Goal: Check status: Check status

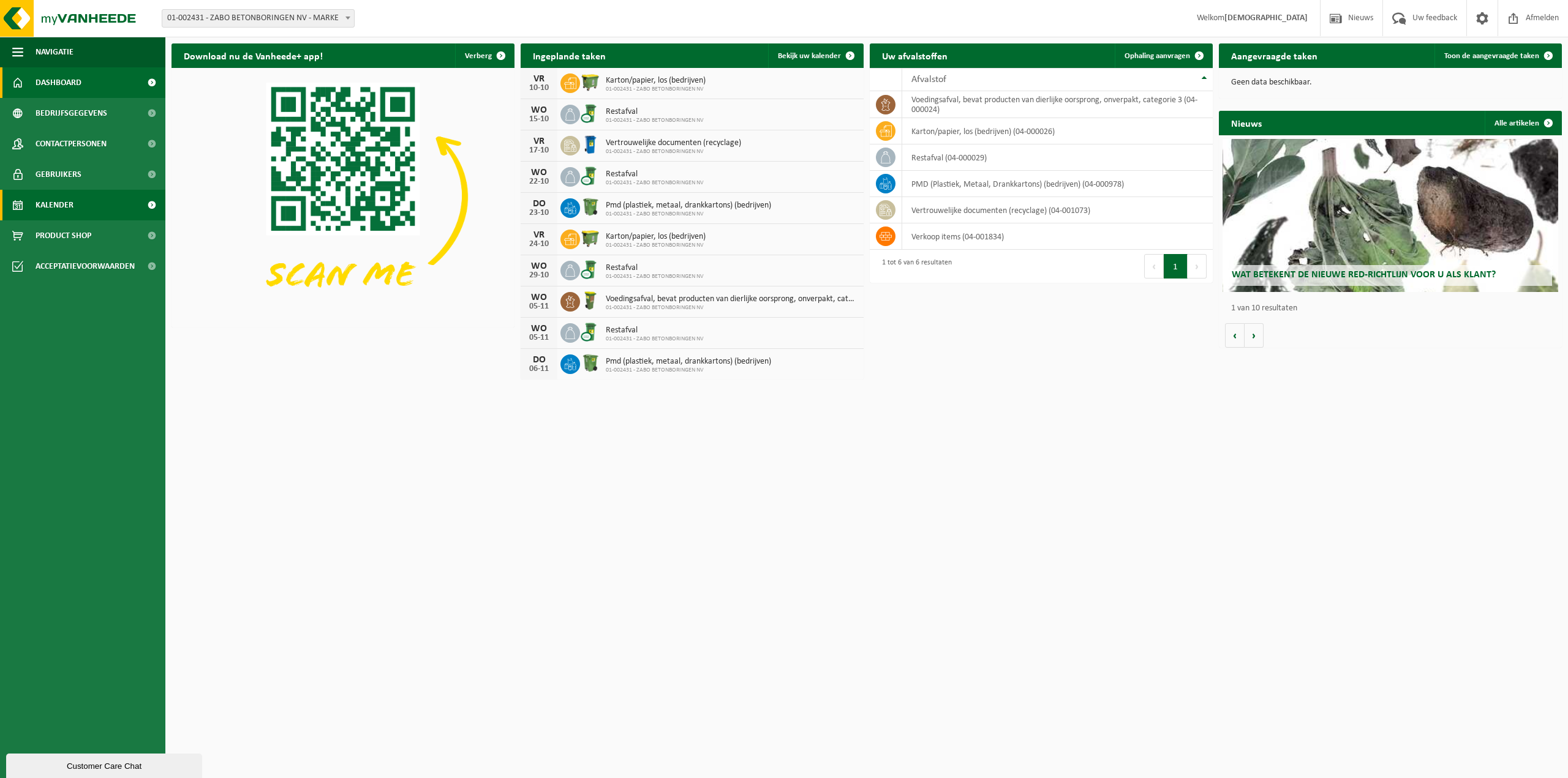
click at [59, 207] on span "Kalender" at bounding box center [55, 204] width 38 height 30
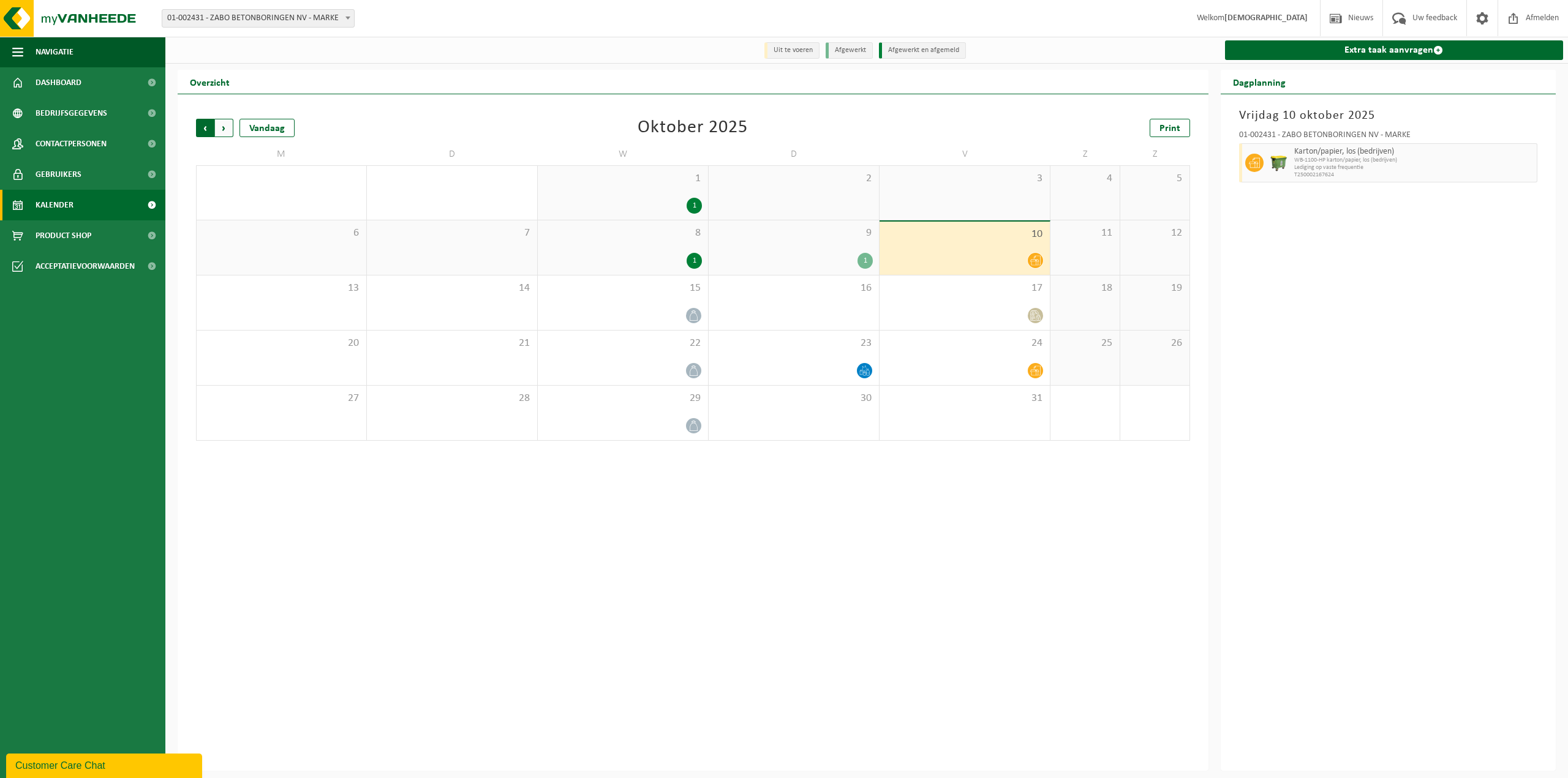
click at [221, 127] on span "Volgende" at bounding box center [225, 128] width 19 height 19
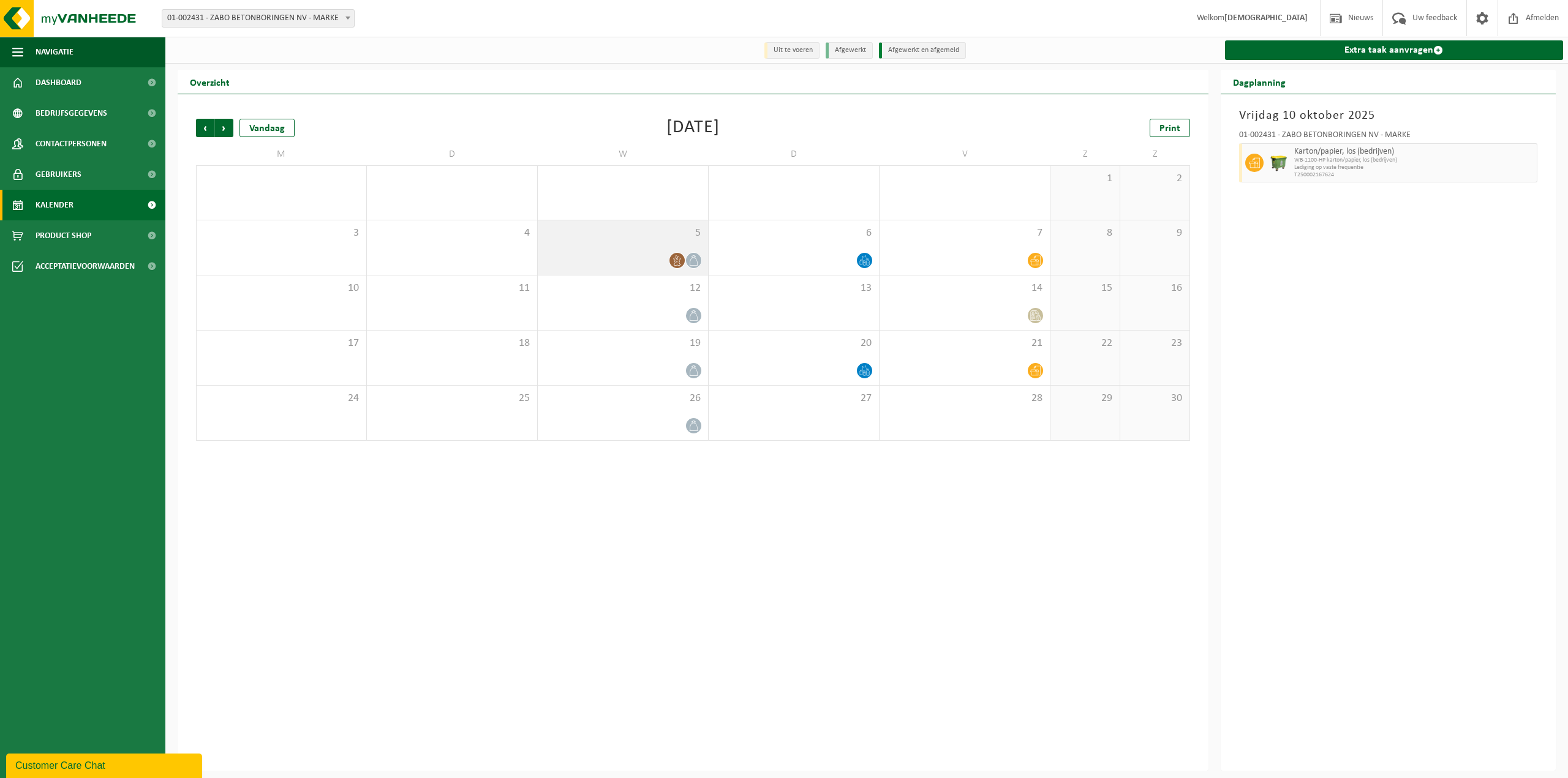
click at [675, 263] on icon at bounding box center [677, 260] width 10 height 10
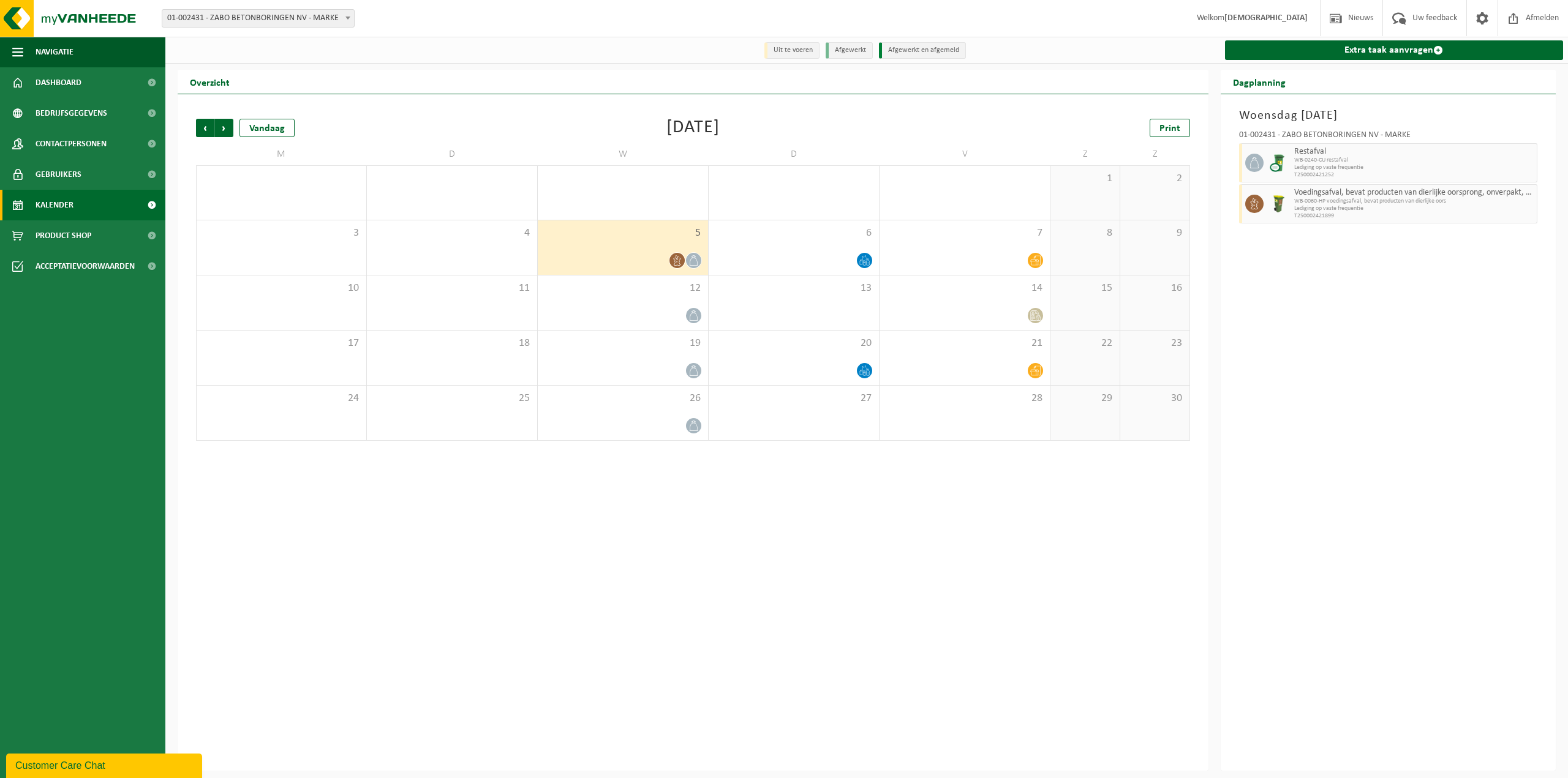
click at [691, 260] on icon at bounding box center [693, 260] width 10 height 10
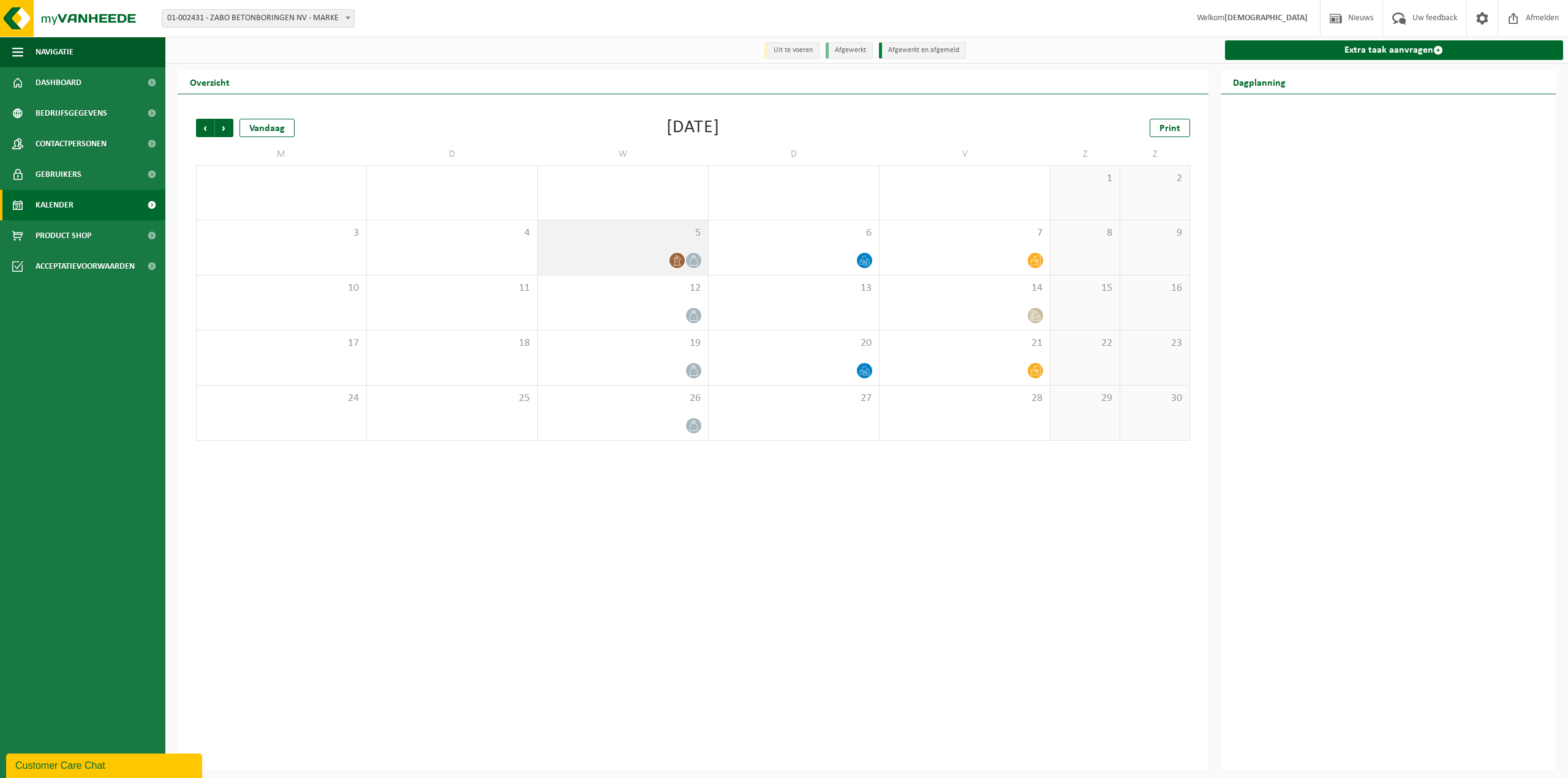
click at [691, 260] on icon at bounding box center [693, 260] width 10 height 10
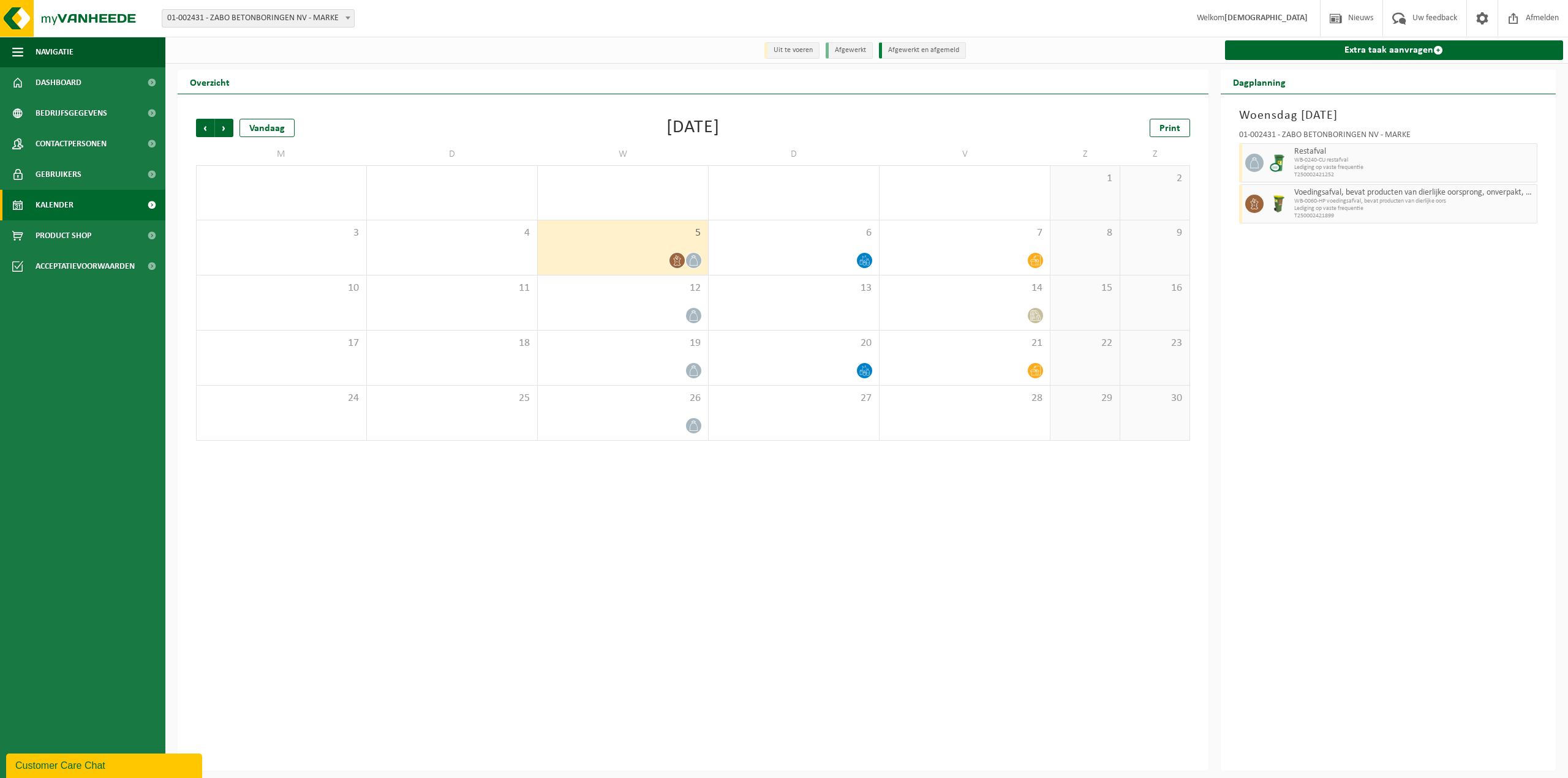
click at [675, 261] on icon at bounding box center [676, 260] width 7 height 10
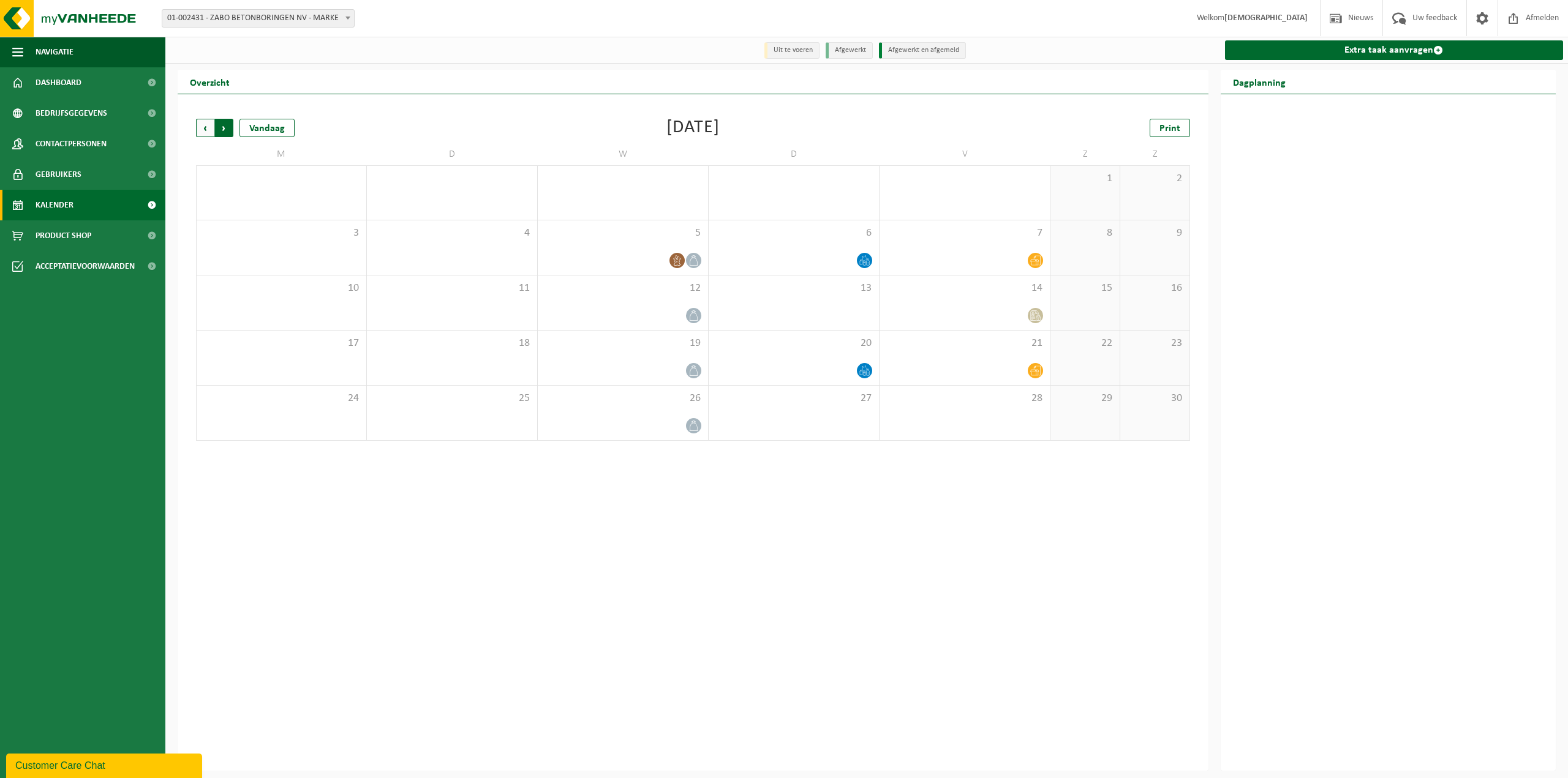
click at [204, 127] on span "Vorige" at bounding box center [205, 128] width 19 height 19
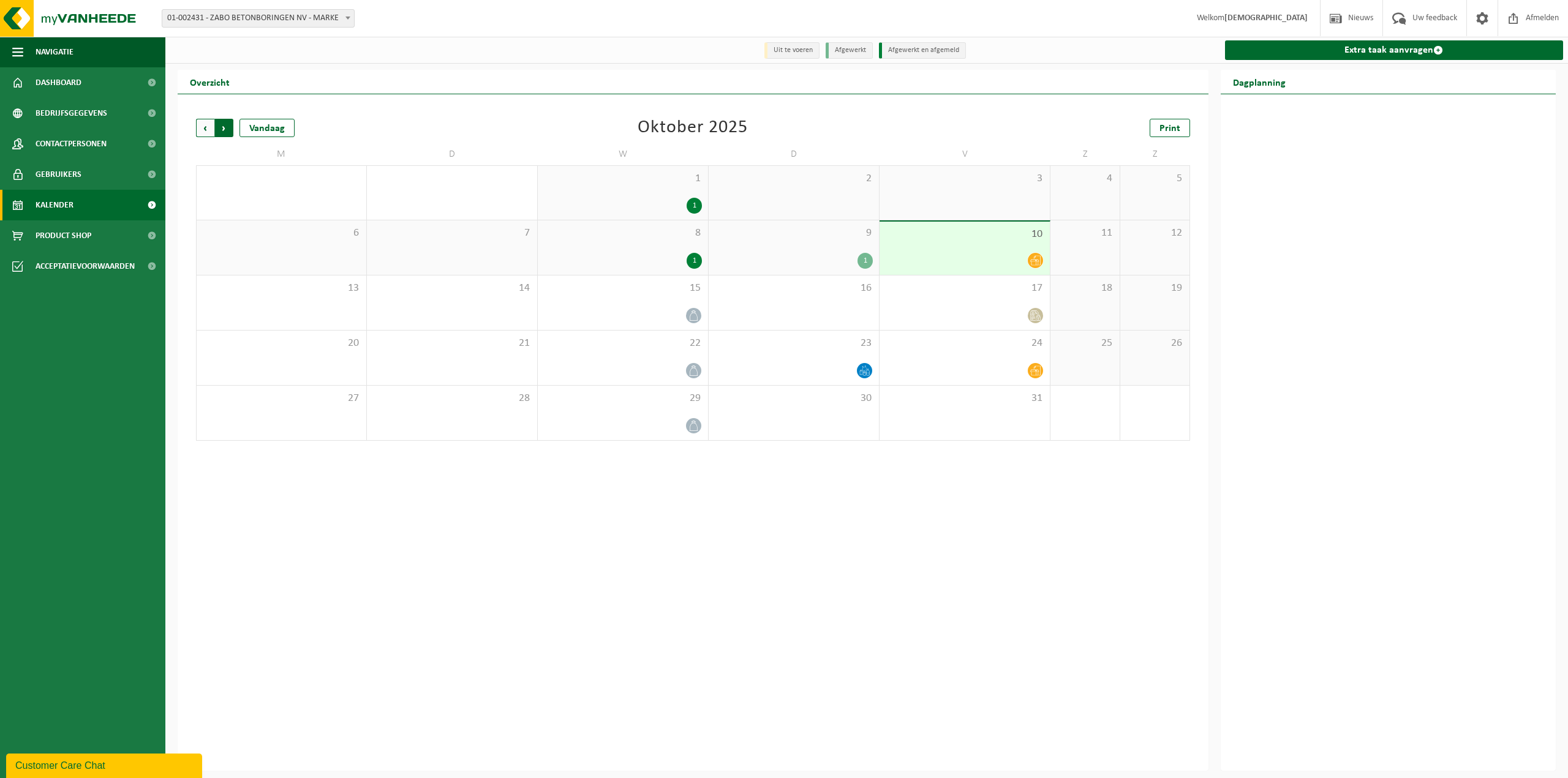
click at [205, 127] on span "Vorige" at bounding box center [205, 128] width 19 height 19
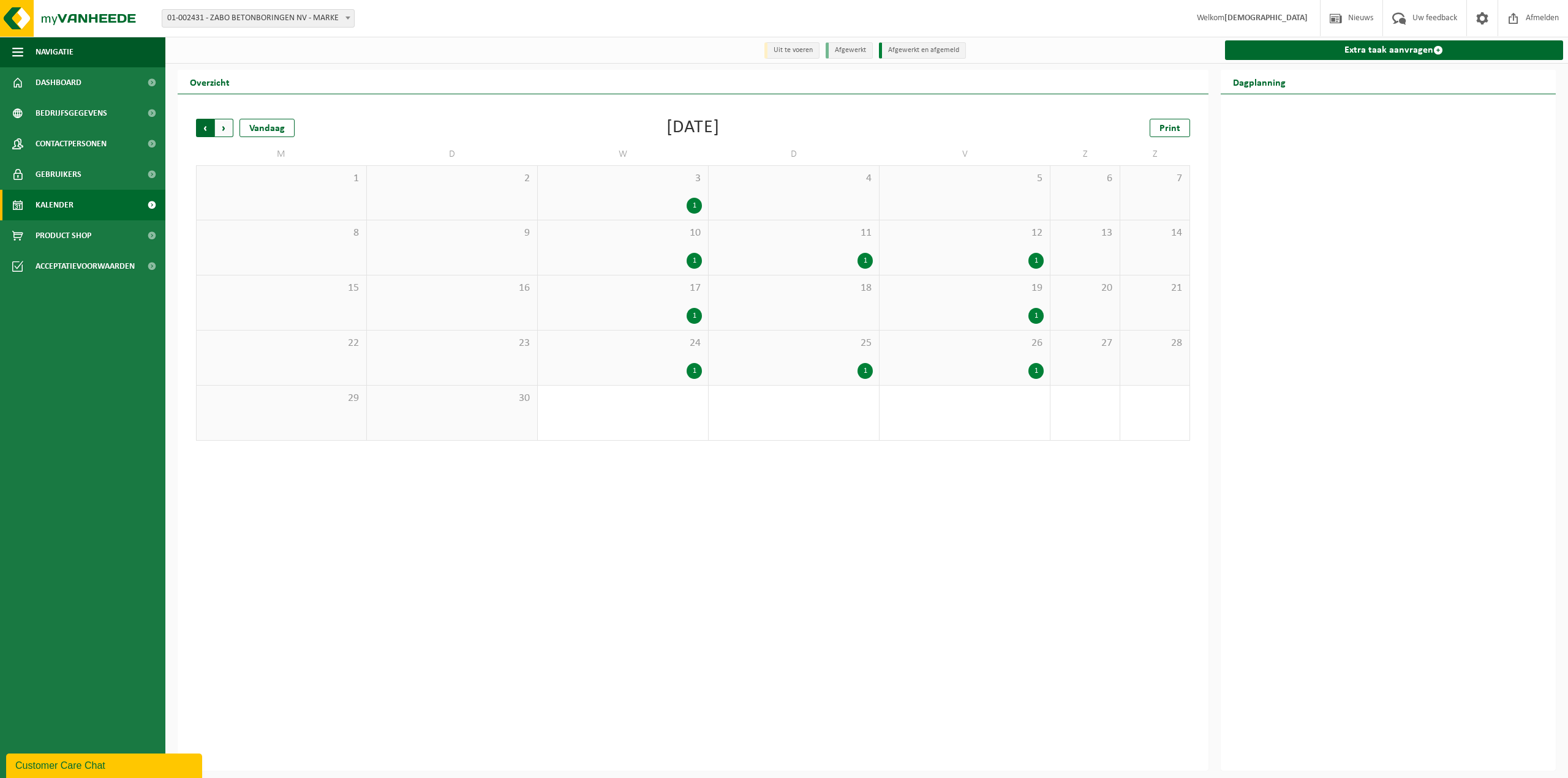
click at [225, 130] on span "Volgende" at bounding box center [225, 128] width 19 height 19
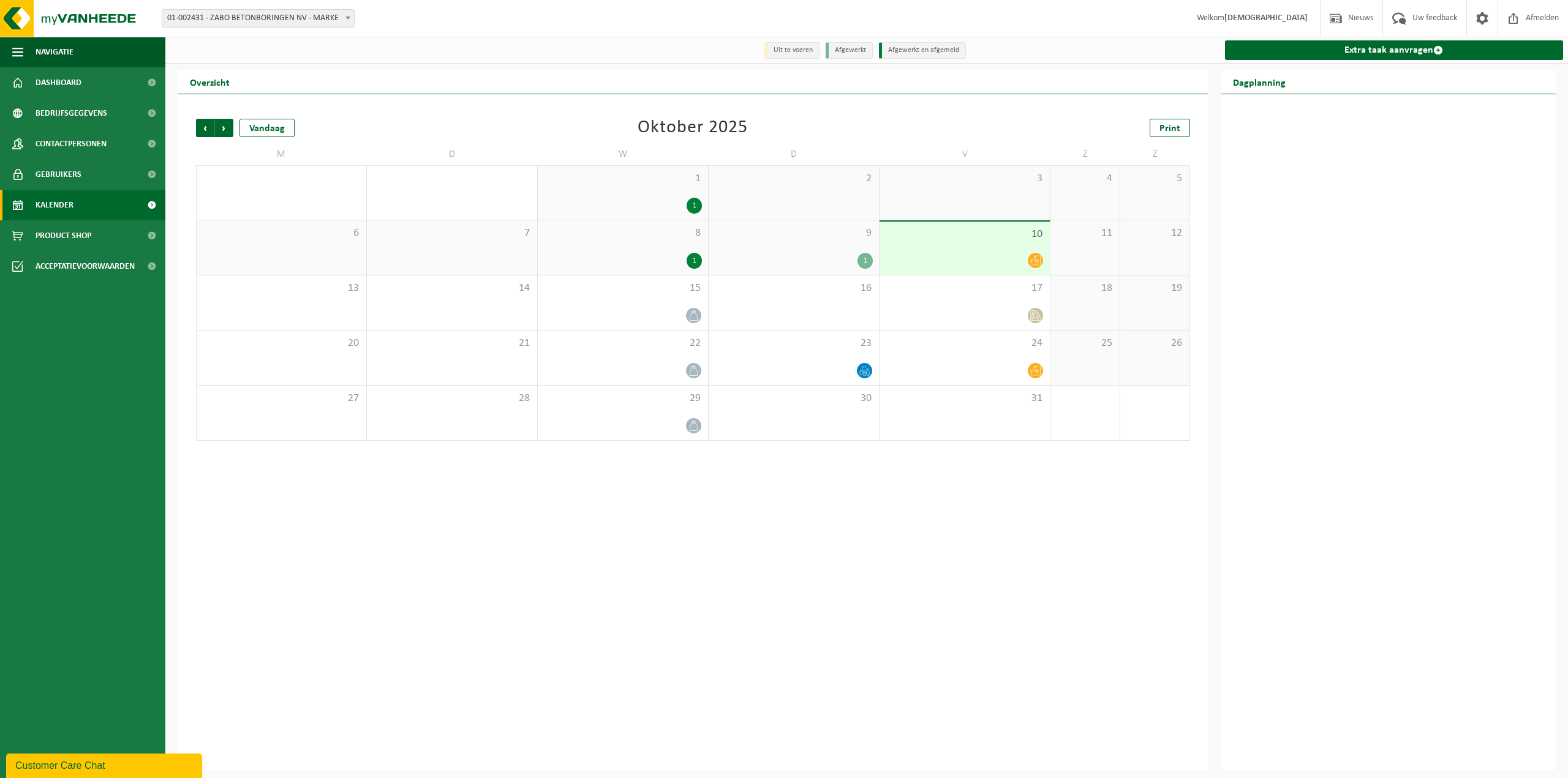
click at [696, 204] on div "1" at bounding box center [694, 206] width 16 height 16
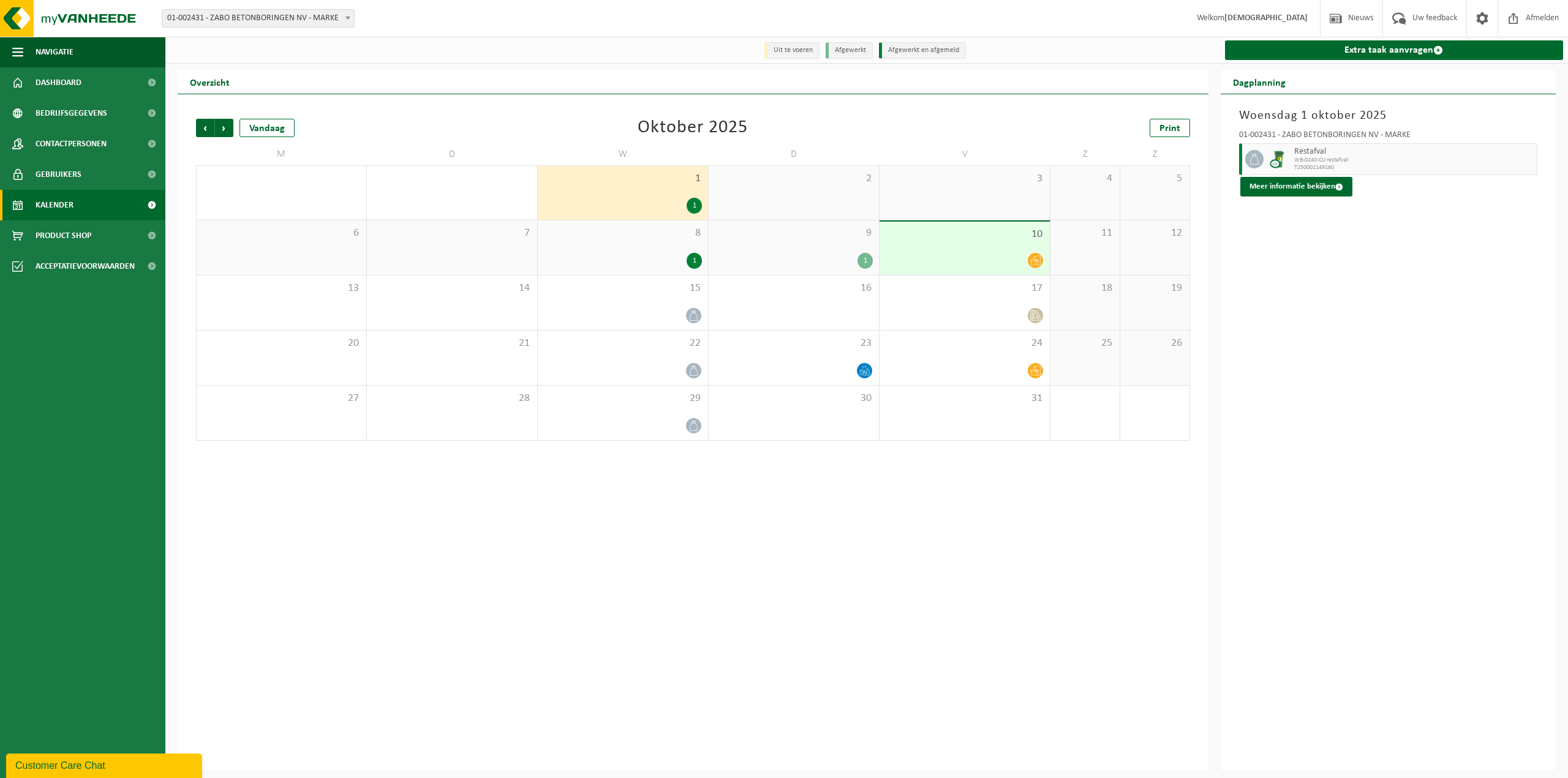
click at [665, 201] on div "1" at bounding box center [622, 206] width 158 height 16
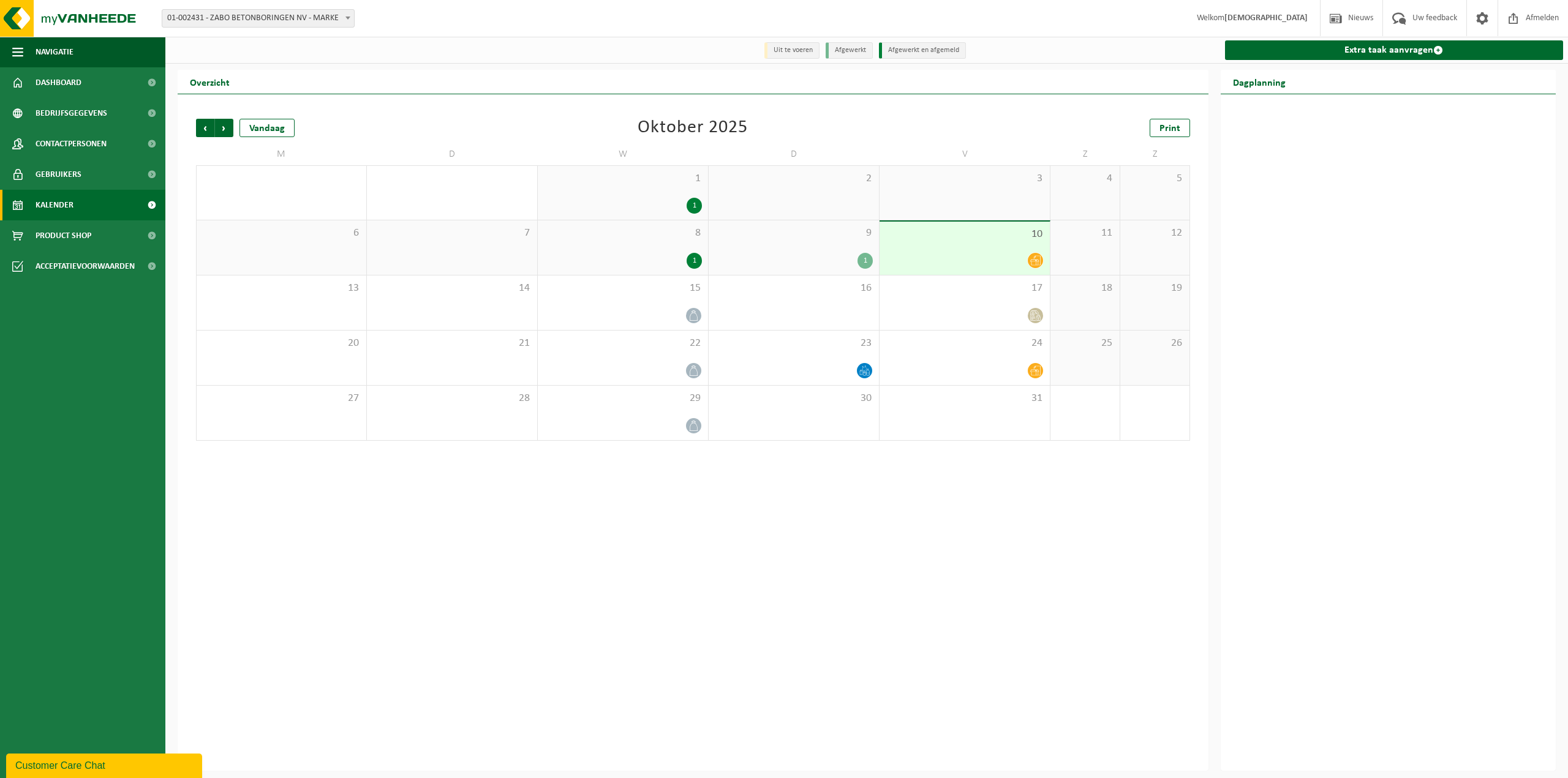
click at [665, 201] on div "1" at bounding box center [622, 206] width 158 height 16
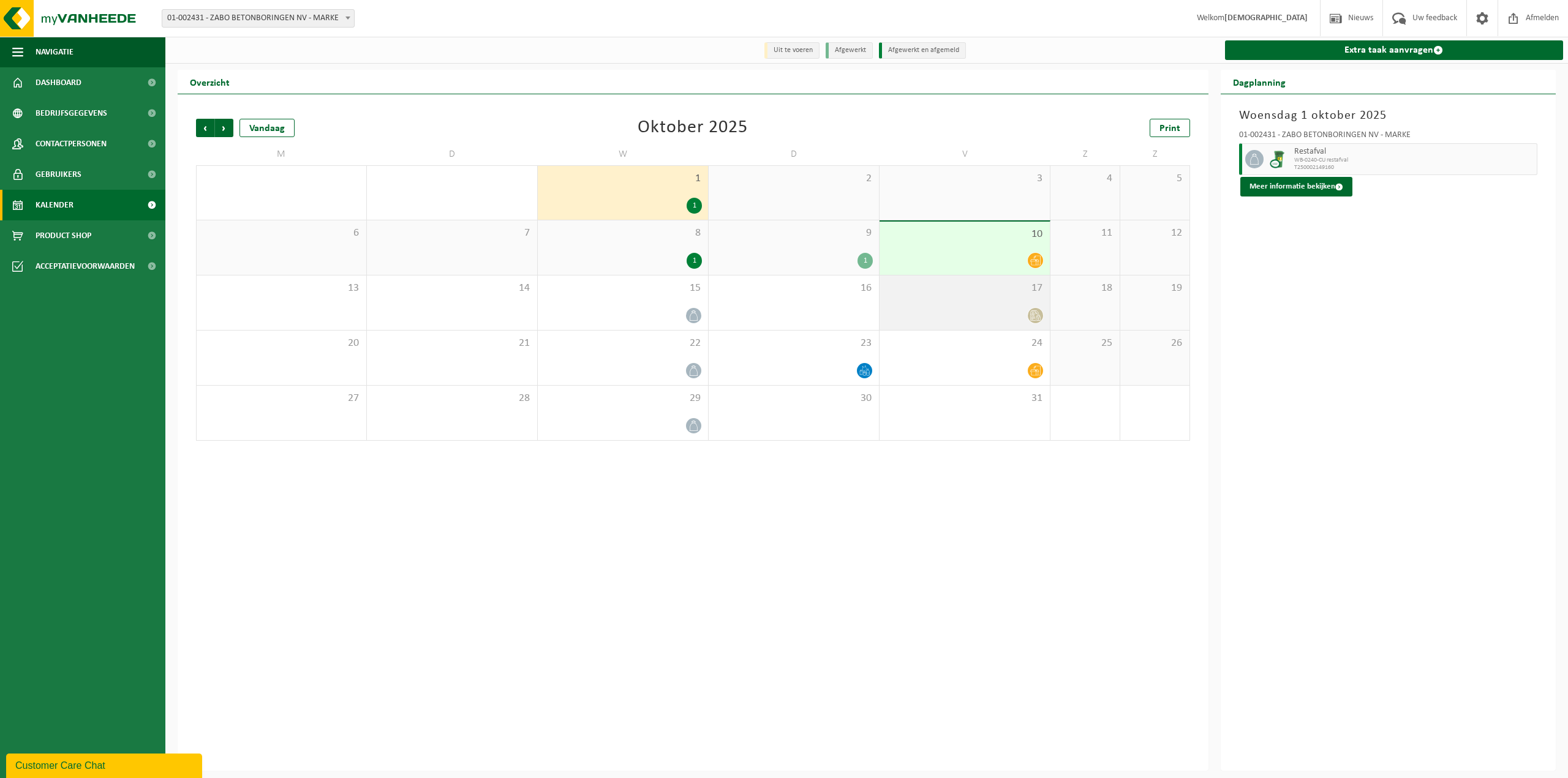
click at [1035, 319] on icon at bounding box center [1035, 315] width 10 height 10
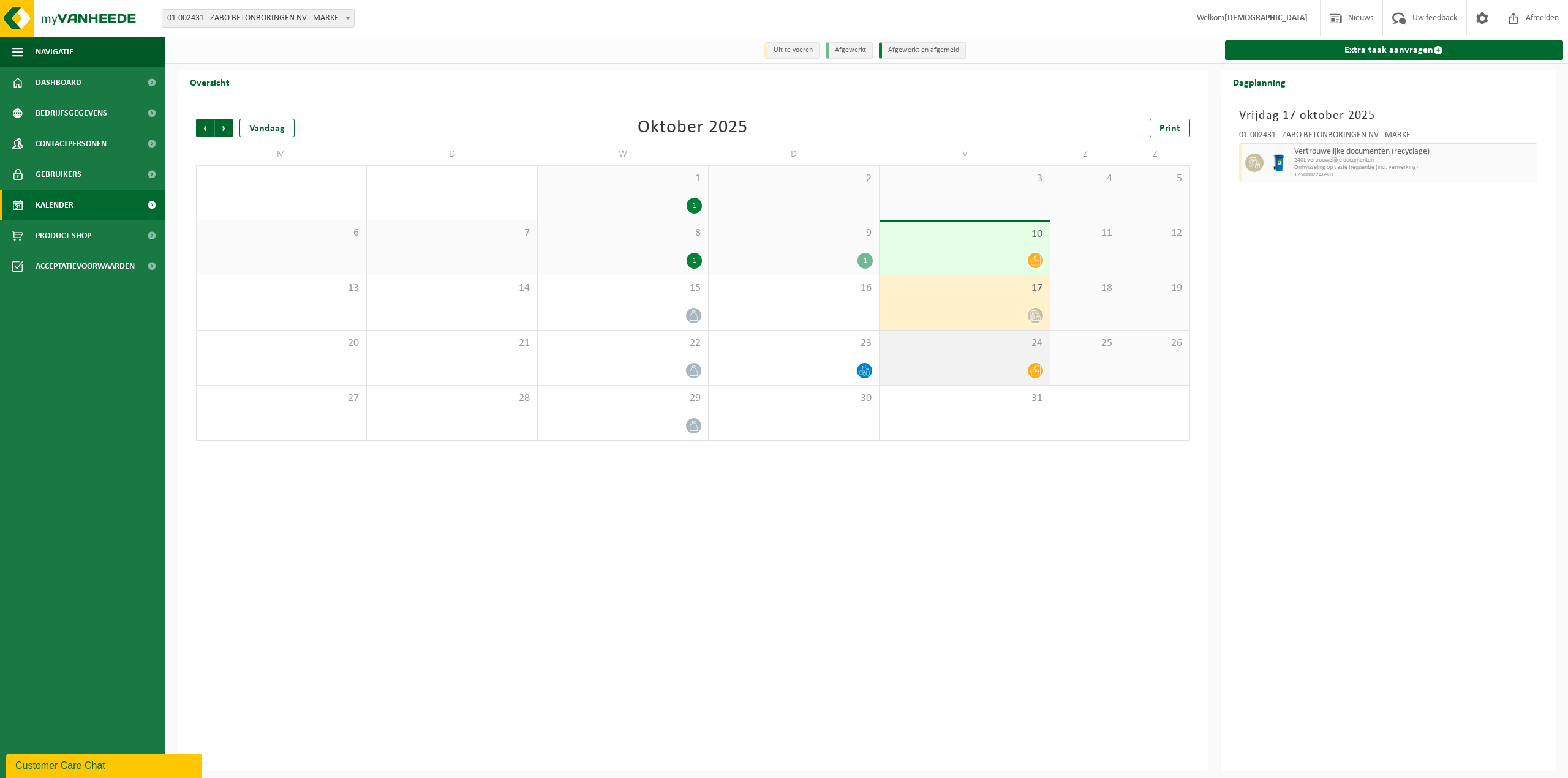
click at [1035, 368] on icon at bounding box center [1035, 370] width 10 height 10
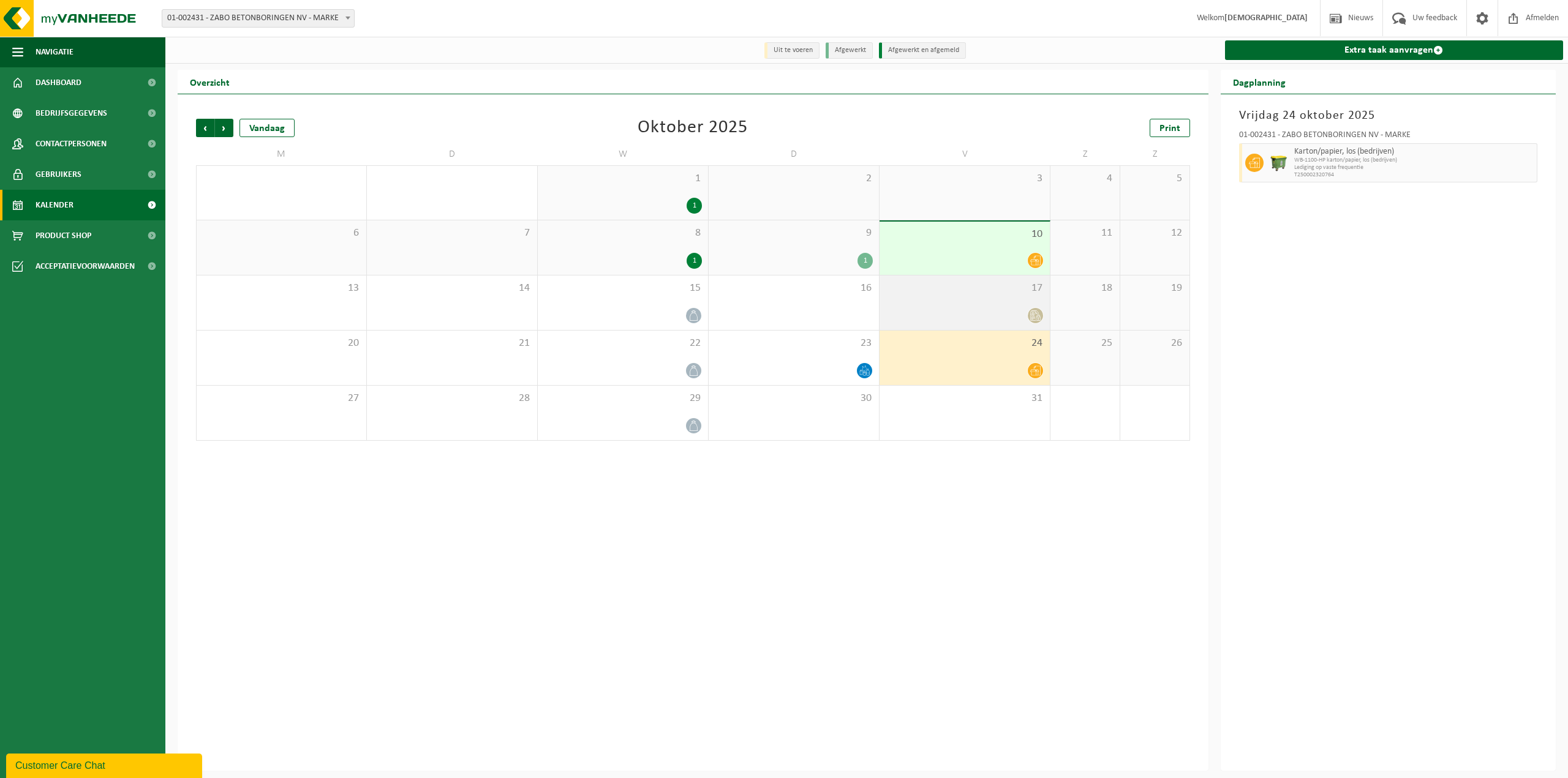
click at [1034, 313] on icon at bounding box center [1033, 314] width 4 height 4
